Goal: Task Accomplishment & Management: Manage account settings

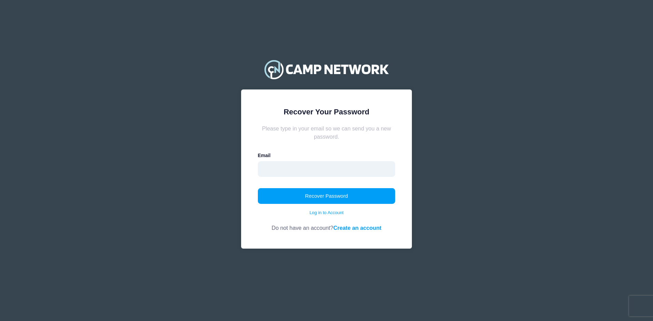
click at [329, 166] on input "email" at bounding box center [327, 169] width 138 height 16
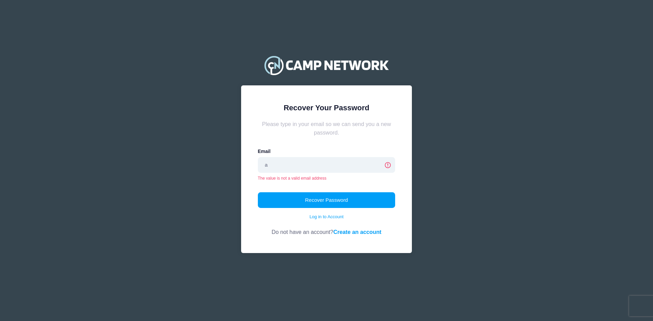
type input "[EMAIL_ADDRESS][DOMAIN_NAME]"
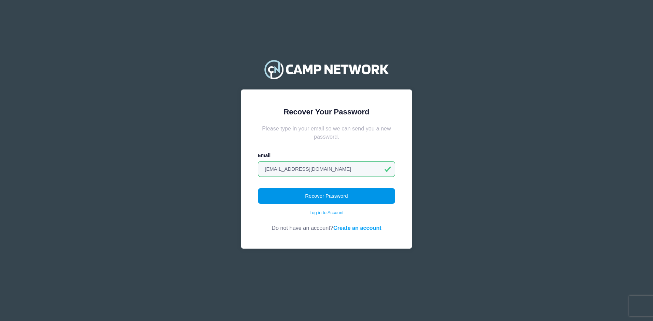
click at [323, 198] on button "Recover Password" at bounding box center [327, 196] width 138 height 16
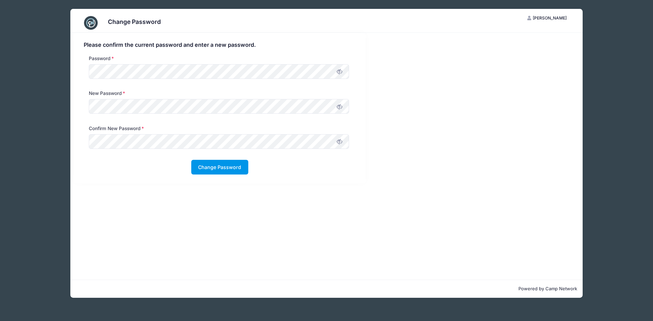
click at [211, 167] on button "Change Password" at bounding box center [219, 167] width 57 height 15
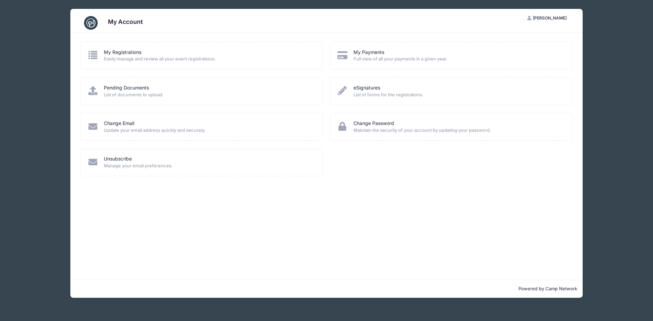
click at [125, 58] on span "Easily manage and review all your event registrations." at bounding box center [209, 59] width 210 height 7
click at [92, 55] on icon at bounding box center [92, 55] width 11 height 9
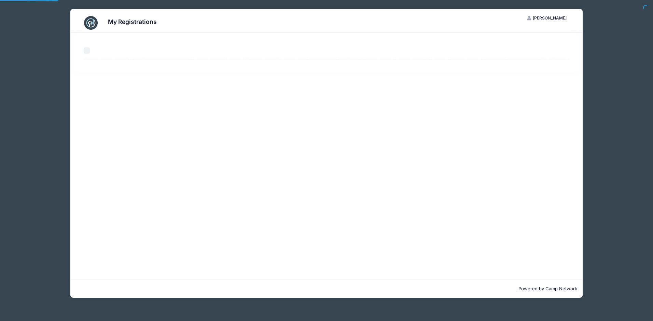
select select "50"
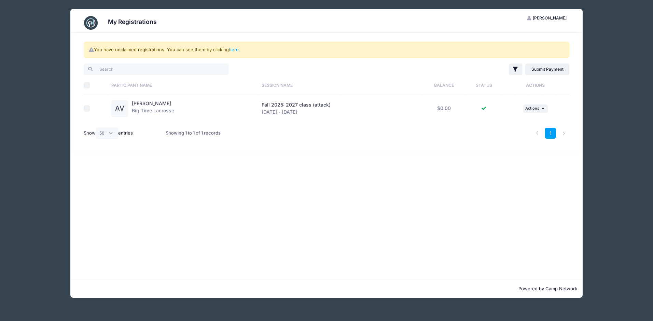
click at [122, 108] on div "AV" at bounding box center [119, 108] width 17 height 17
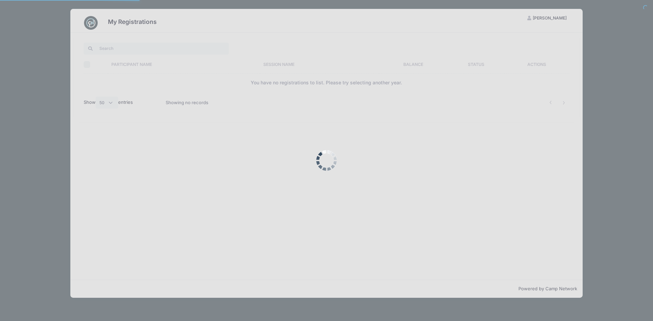
select select "50"
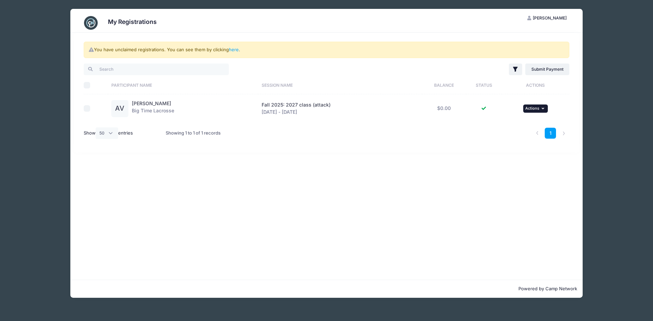
click at [547, 109] on button "... Actions" at bounding box center [535, 108] width 25 height 8
click at [522, 138] on link "View Attachments" at bounding box center [513, 136] width 62 height 13
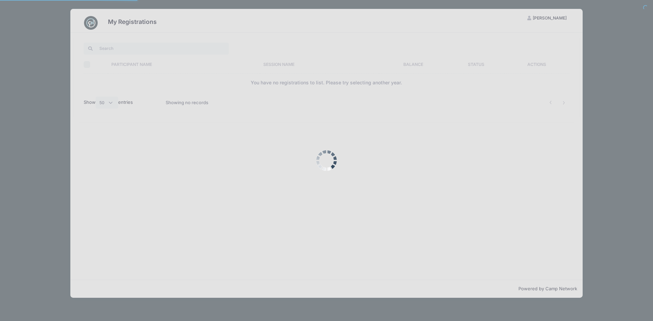
select select "50"
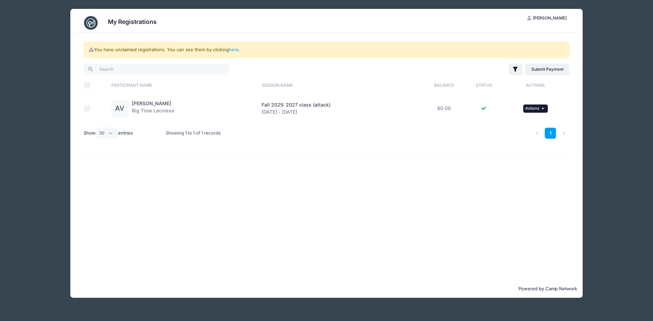
click at [545, 108] on button "... Actions" at bounding box center [535, 108] width 25 height 8
click at [513, 125] on link "View Registration" at bounding box center [513, 123] width 62 height 13
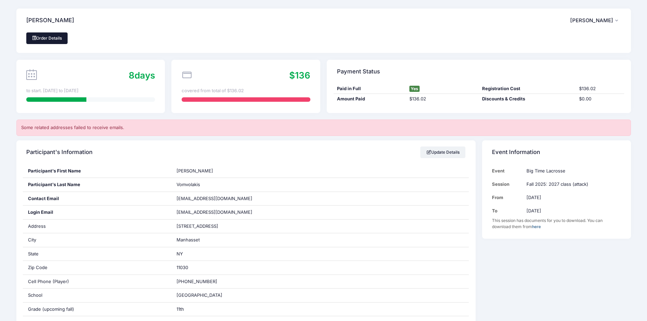
click at [37, 38] on link "Order Details" at bounding box center [47, 38] width 42 height 12
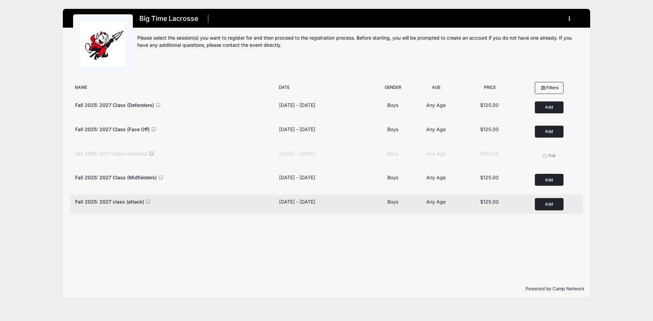
click at [534, 207] on div "Remove Add to Cart" at bounding box center [550, 204] width 61 height 12
click at [550, 204] on button "Add to Cart" at bounding box center [549, 204] width 29 height 12
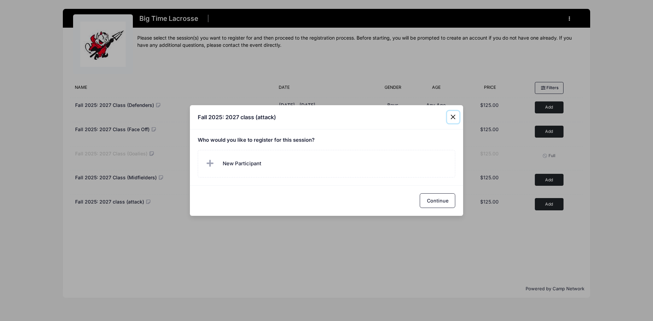
click at [454, 115] on button "Close" at bounding box center [453, 117] width 12 height 12
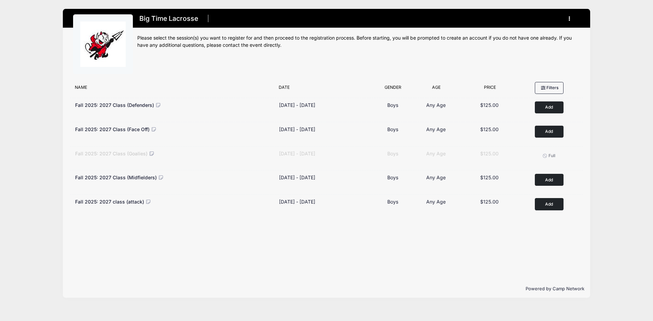
click at [568, 18] on button "button" at bounding box center [571, 19] width 18 height 12
